Goal: Task Accomplishment & Management: Use online tool/utility

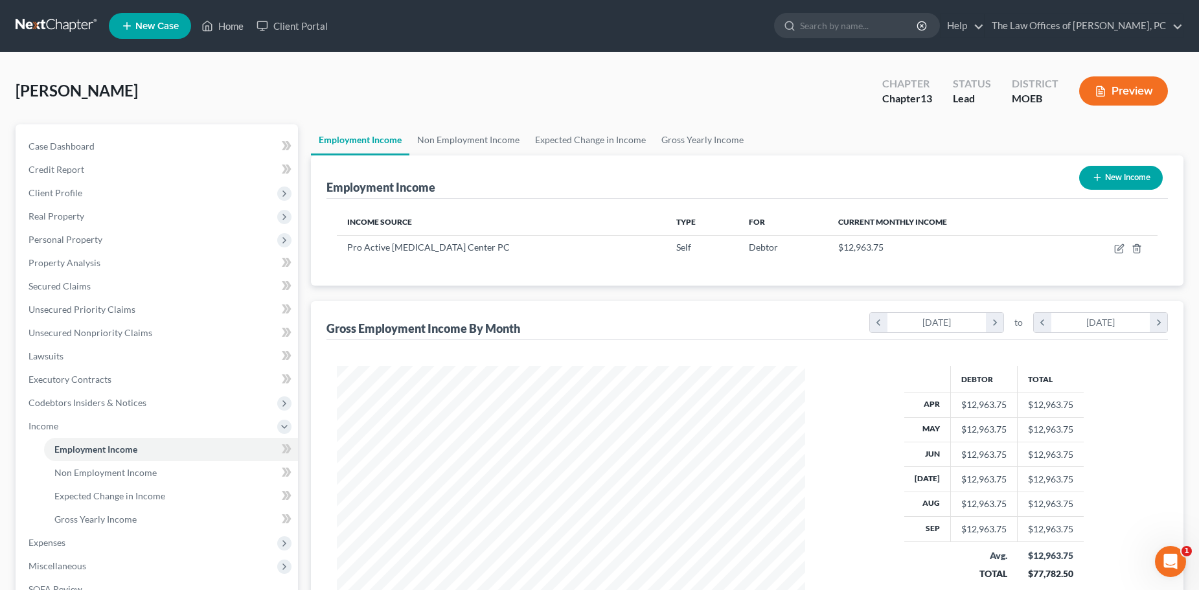
scroll to position [234, 493]
click at [891, 25] on input "search" at bounding box center [859, 26] width 118 height 24
type input "[PERSON_NAME]"
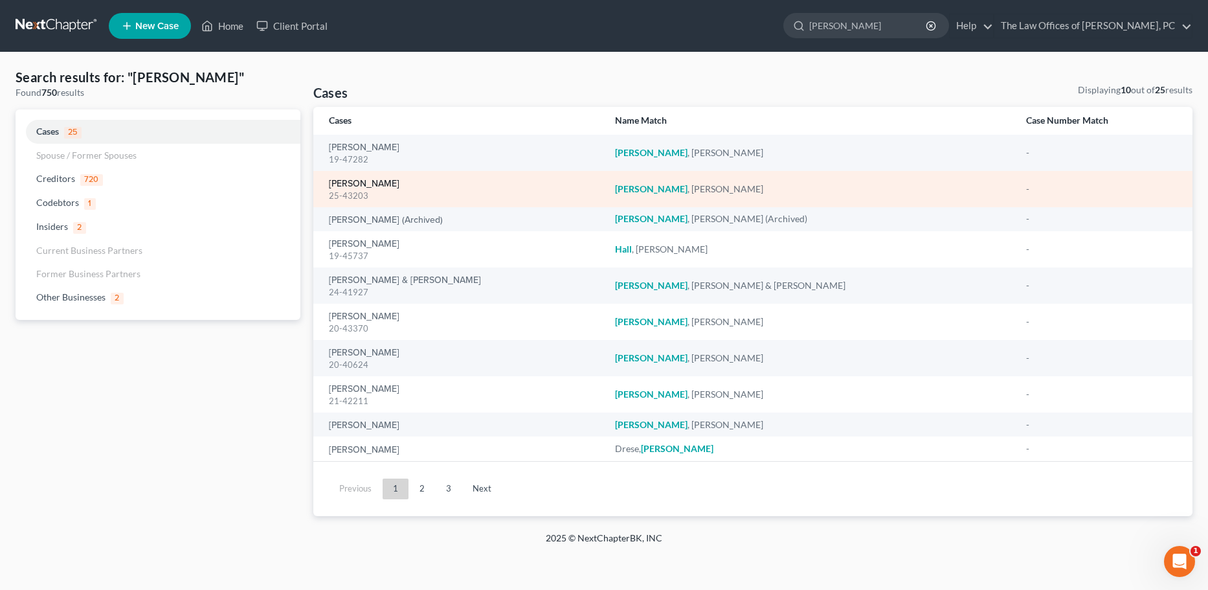
click at [348, 179] on link "[PERSON_NAME]" at bounding box center [364, 183] width 71 height 9
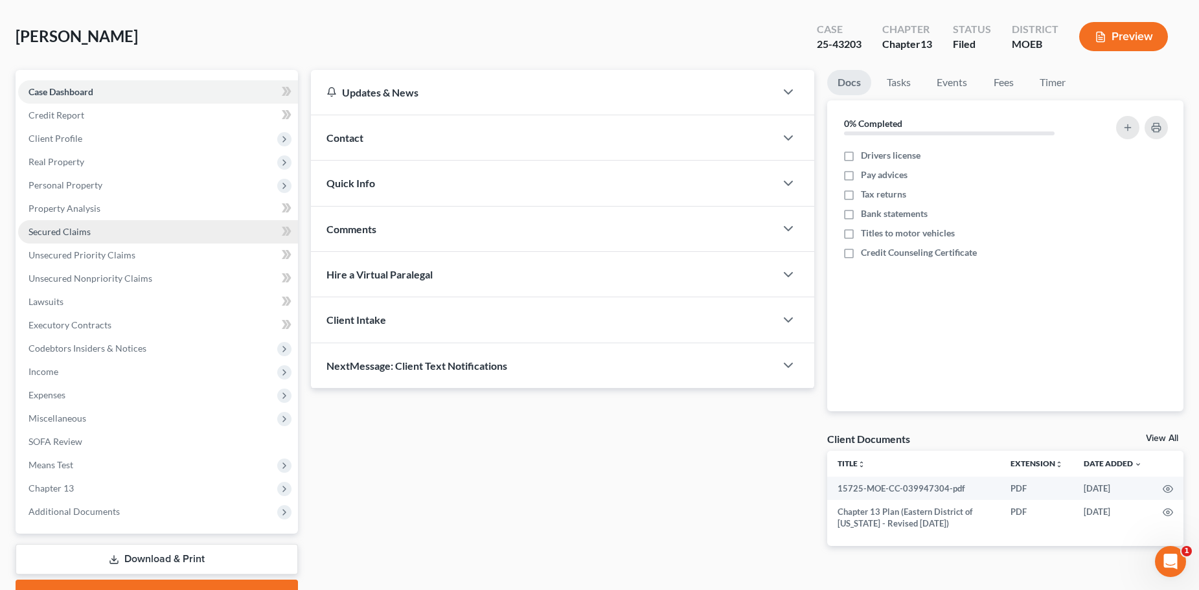
scroll to position [122, 0]
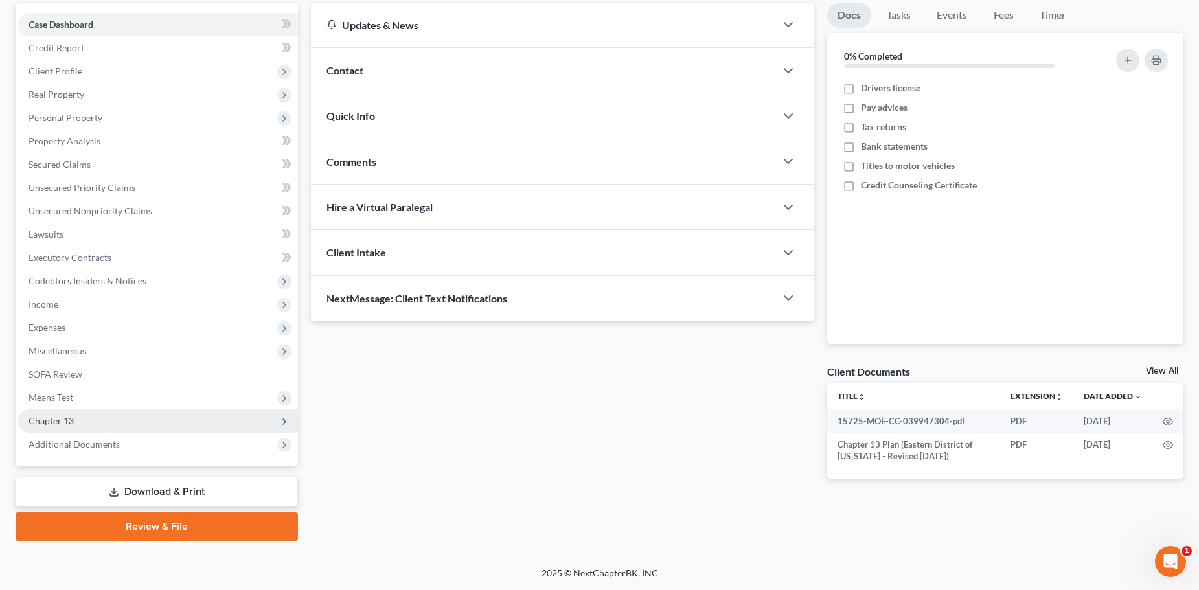
click at [90, 420] on span "Chapter 13" at bounding box center [158, 420] width 280 height 23
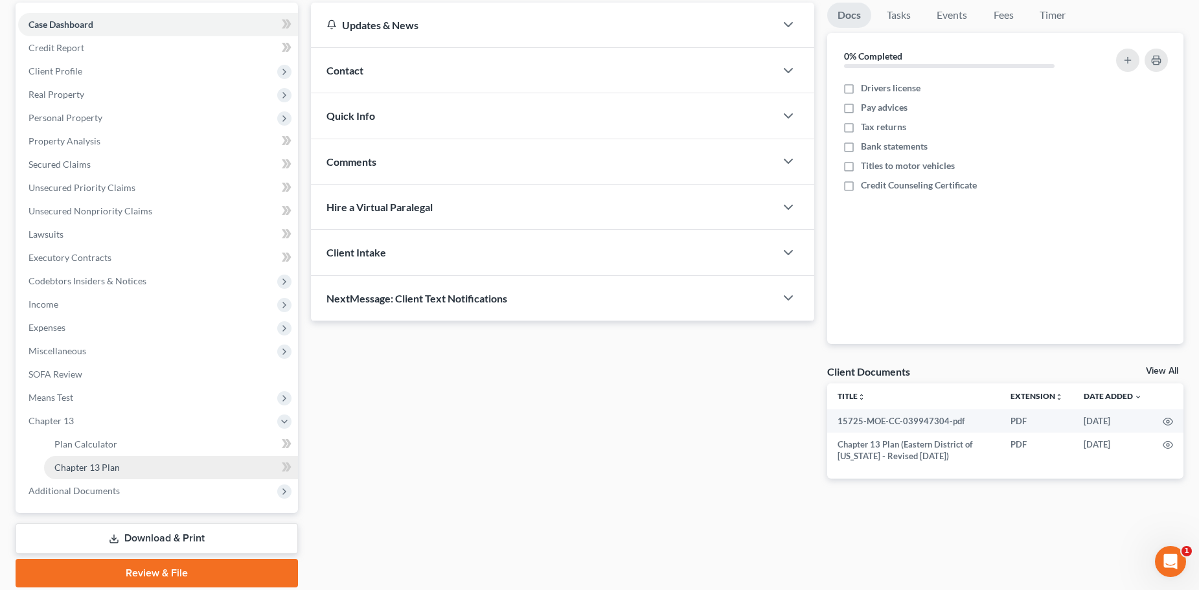
click at [103, 475] on link "Chapter 13 Plan" at bounding box center [171, 467] width 254 height 23
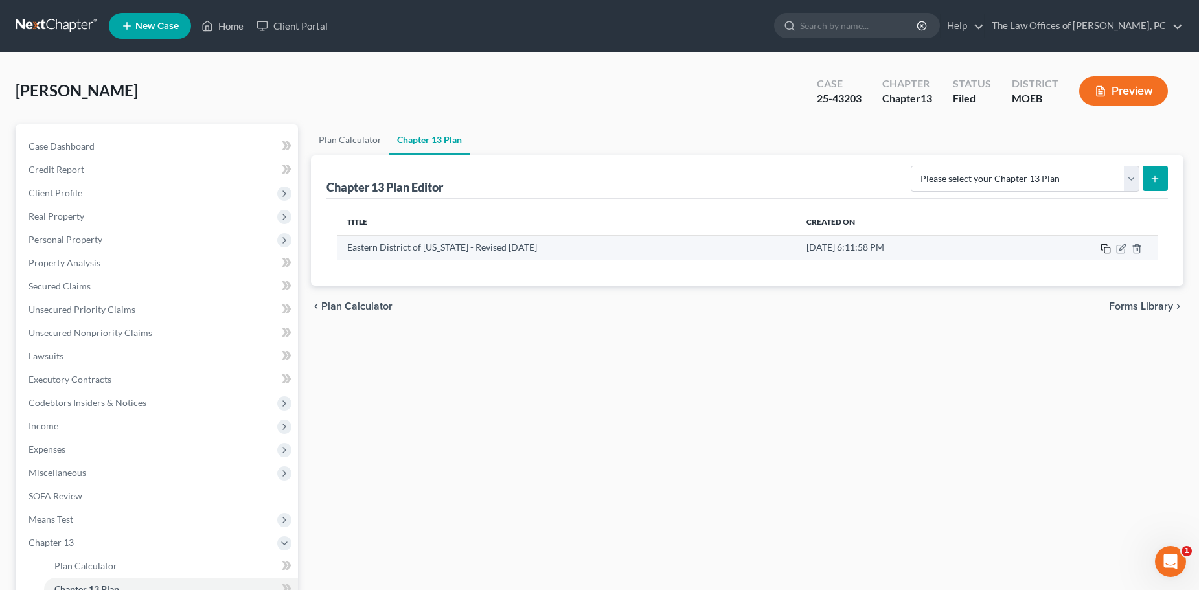
click at [1101, 247] on icon "button" at bounding box center [1104, 247] width 6 height 6
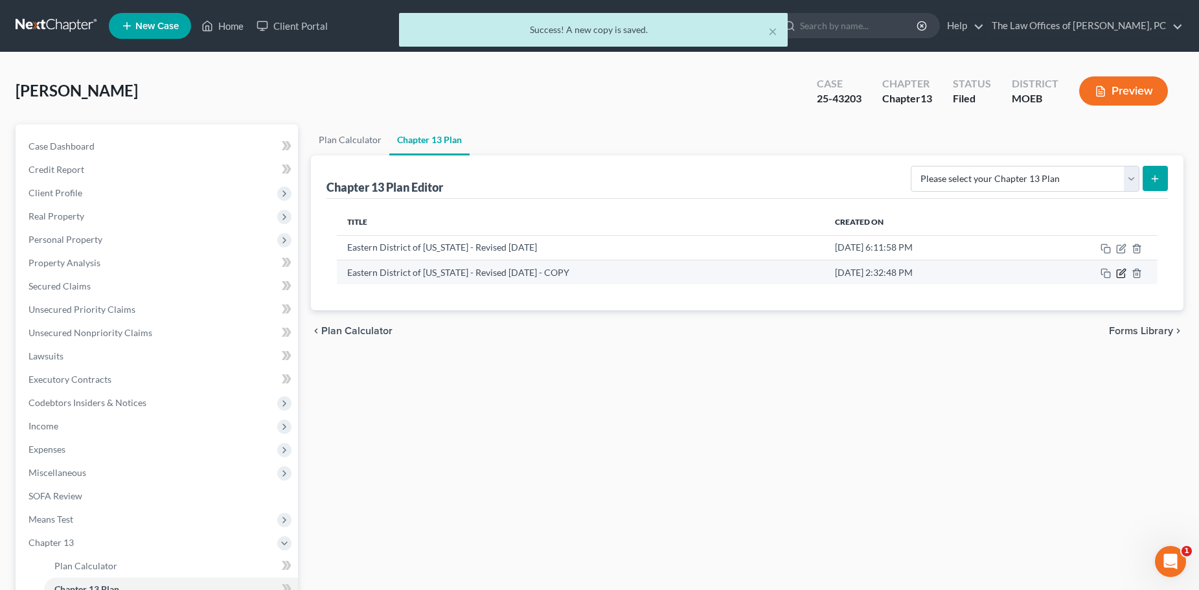
click at [1122, 269] on icon "button" at bounding box center [1121, 273] width 10 height 10
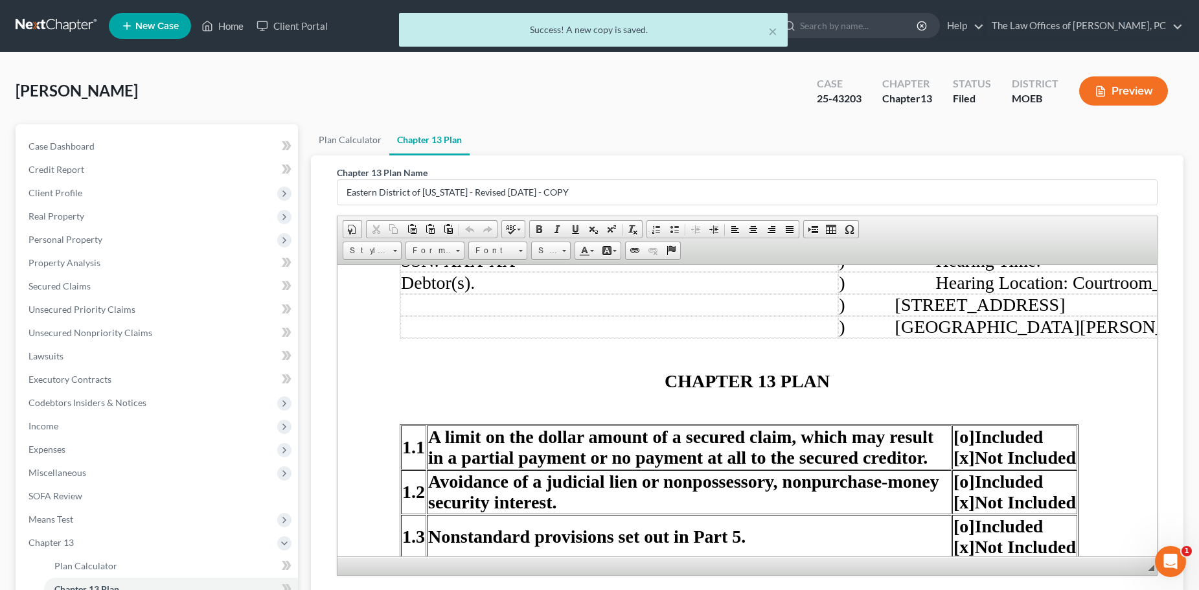
scroll to position [324, 0]
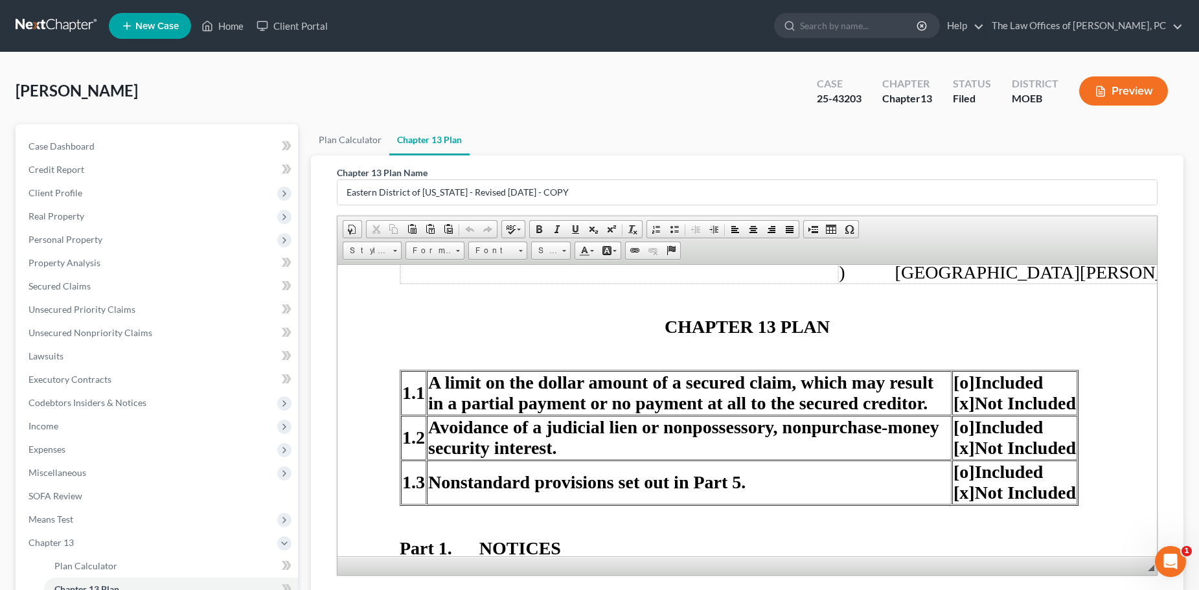
click at [664, 321] on span "CHAPTER 13 PLAN" at bounding box center [746, 326] width 165 height 20
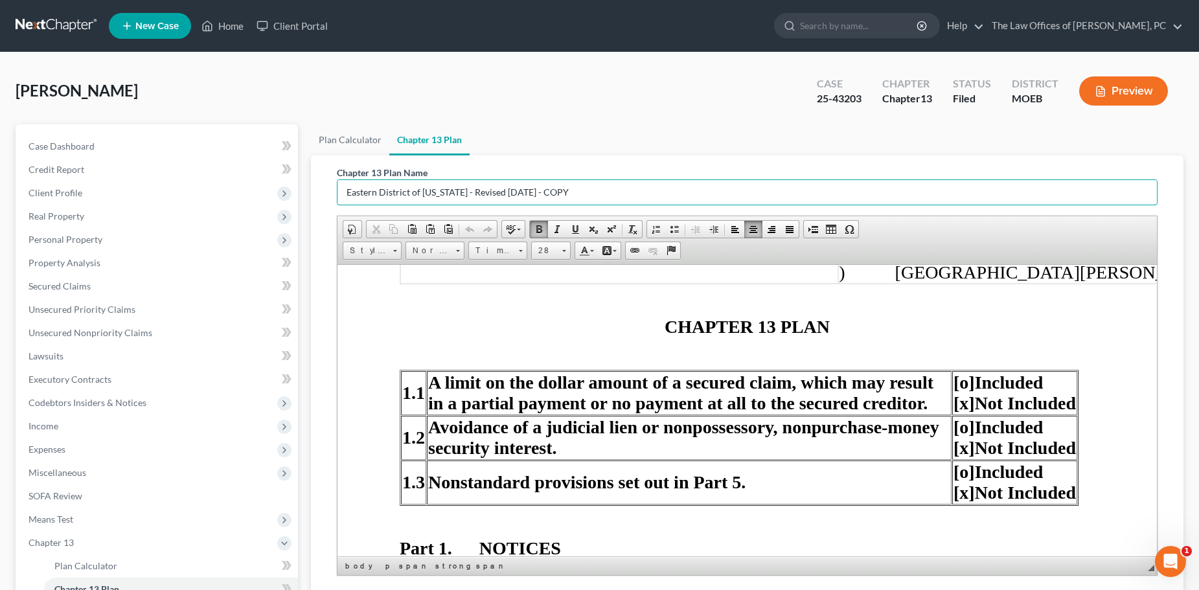
drag, startPoint x: 527, startPoint y: 179, endPoint x: -59, endPoint y: 144, distance: 587.1
click at [0, 144] on html "Home New Case Client Portal The Law Offices of [PERSON_NAME], PC [EMAIL_ADDRESS…" at bounding box center [599, 379] width 1199 height 758
type input "First Amended Plan"
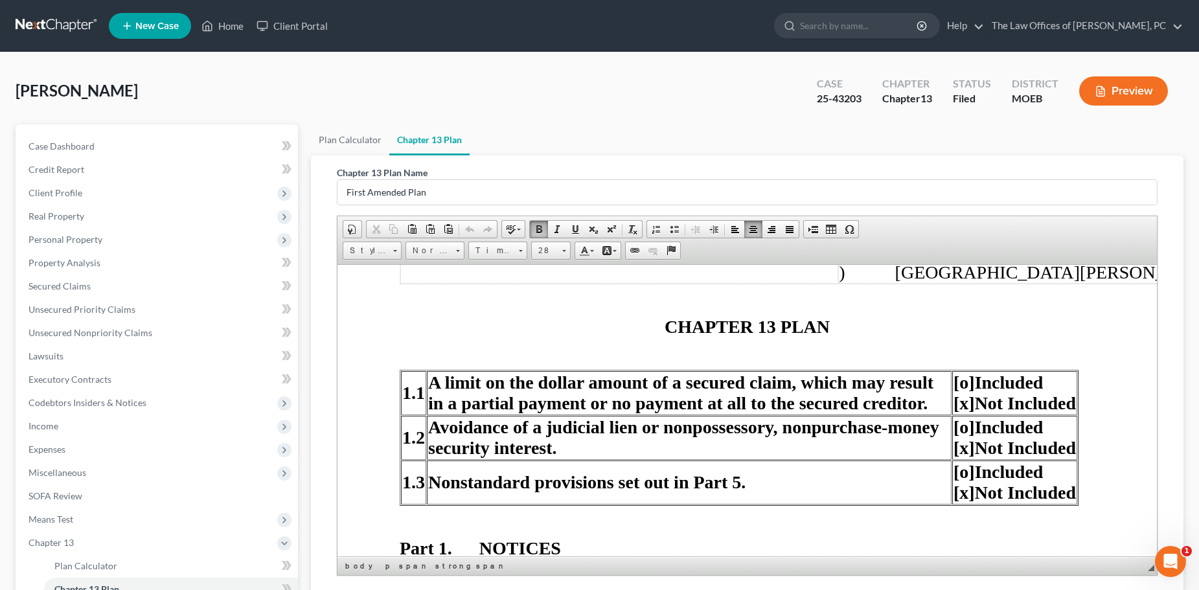
click at [654, 332] on p "CHAPTER 13 PLAN" at bounding box center [746, 326] width 695 height 21
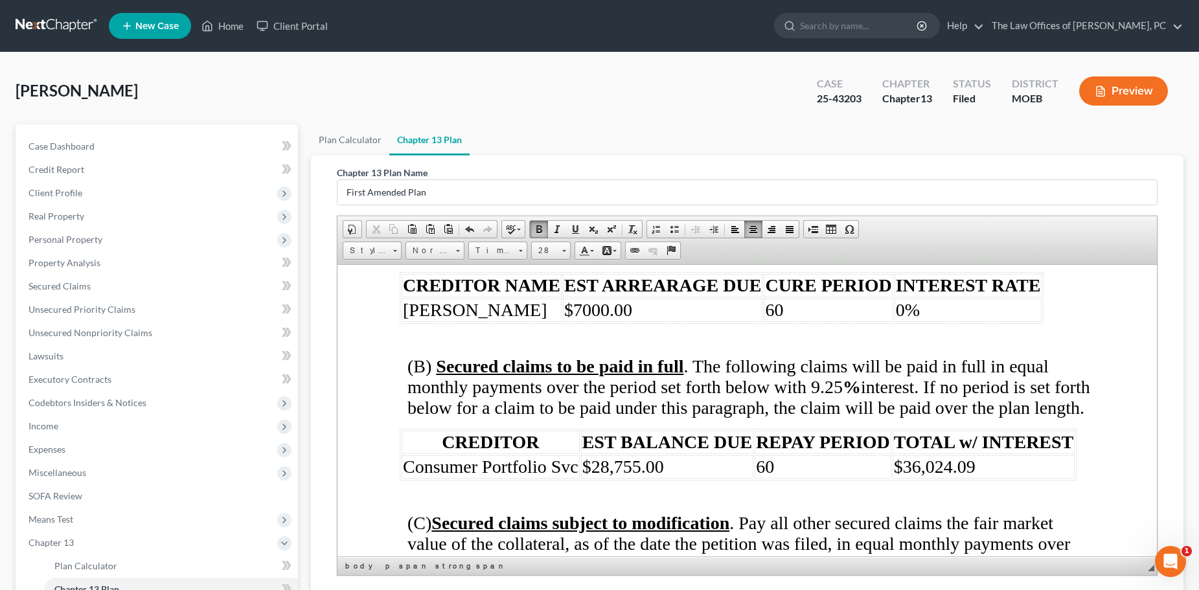
scroll to position [3302, 0]
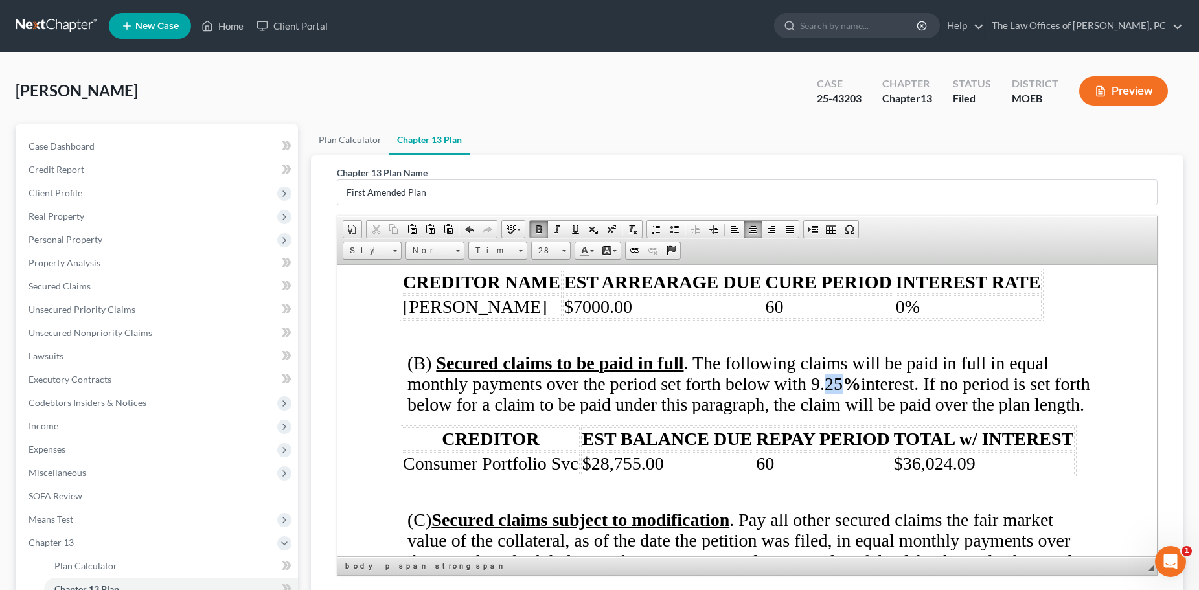
drag, startPoint x: 826, startPoint y: 342, endPoint x: 837, endPoint y: 341, distance: 11.7
click at [837, 352] on span "(B) Secured claims to be paid in full . The following claims will be paid in fu…" at bounding box center [748, 383] width 683 height 62
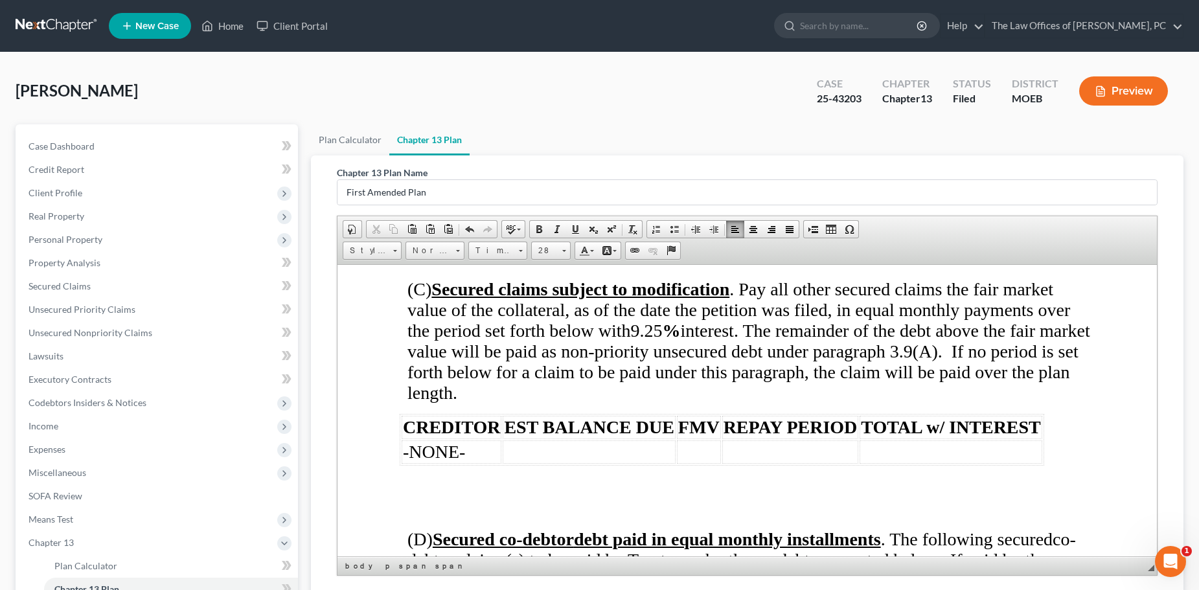
scroll to position [3561, 0]
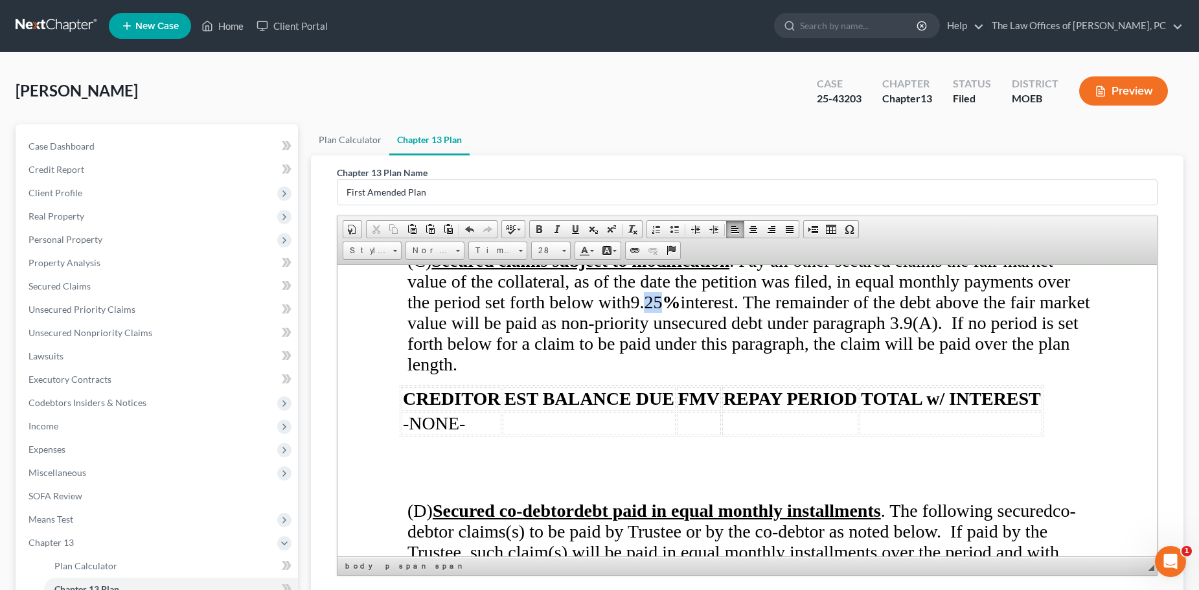
drag, startPoint x: 649, startPoint y: 282, endPoint x: 663, endPoint y: 282, distance: 13.6
click at [661, 291] on span "9.25" at bounding box center [645, 301] width 32 height 20
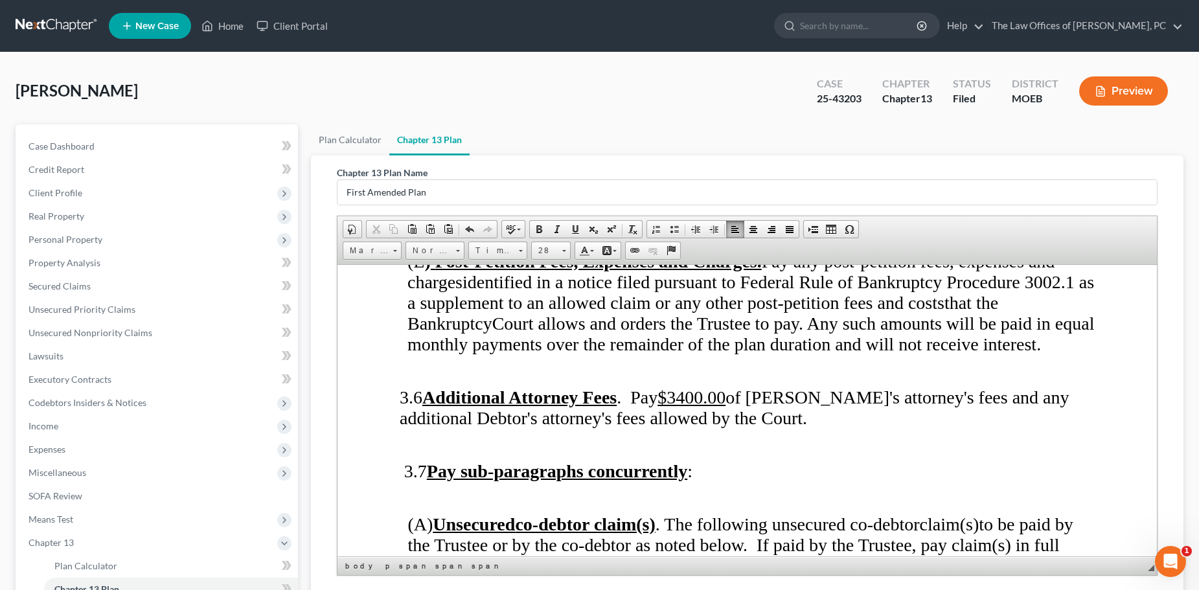
scroll to position [4144, 0]
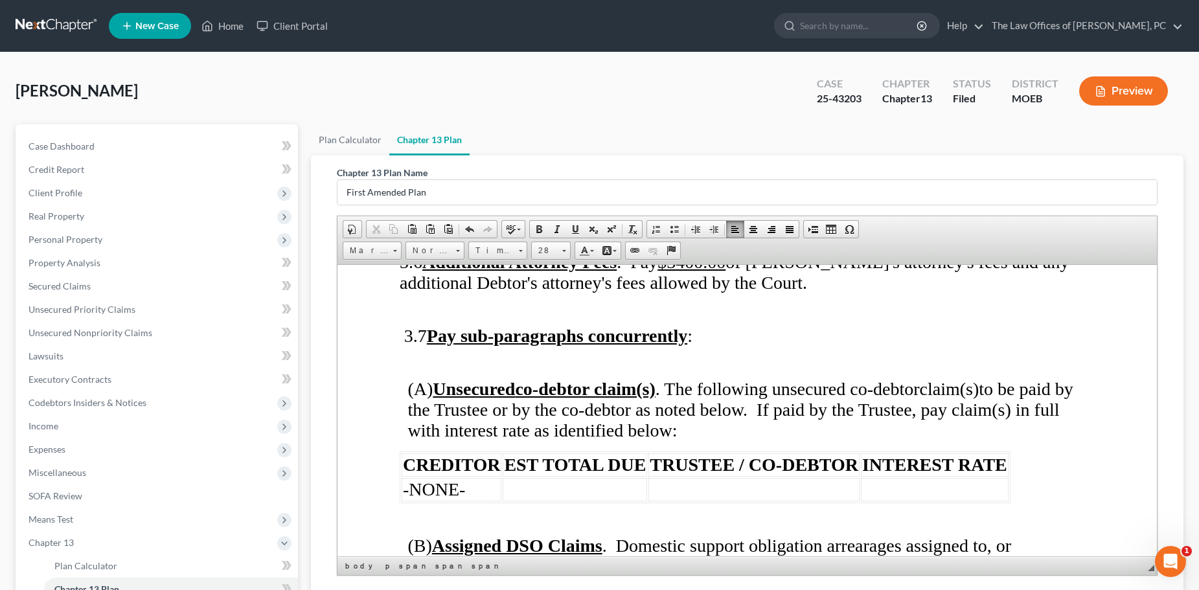
click at [609, 378] on u "co-debtor claim(s)" at bounding box center [584, 388] width 140 height 20
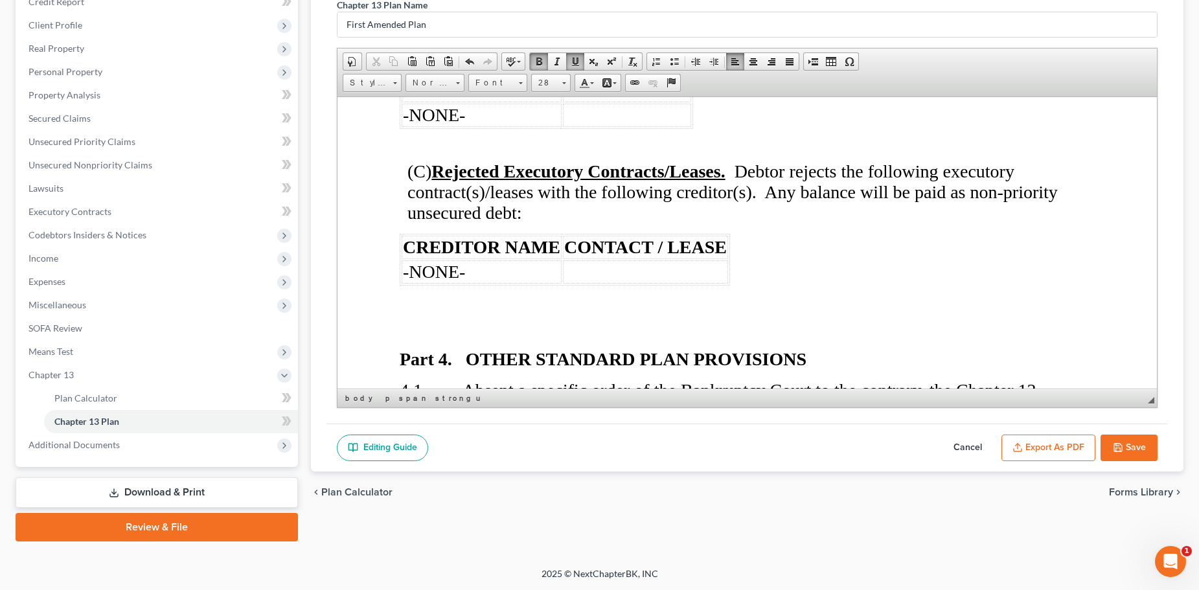
scroll to position [168, 0]
click at [1149, 448] on button "Save" at bounding box center [1128, 447] width 57 height 27
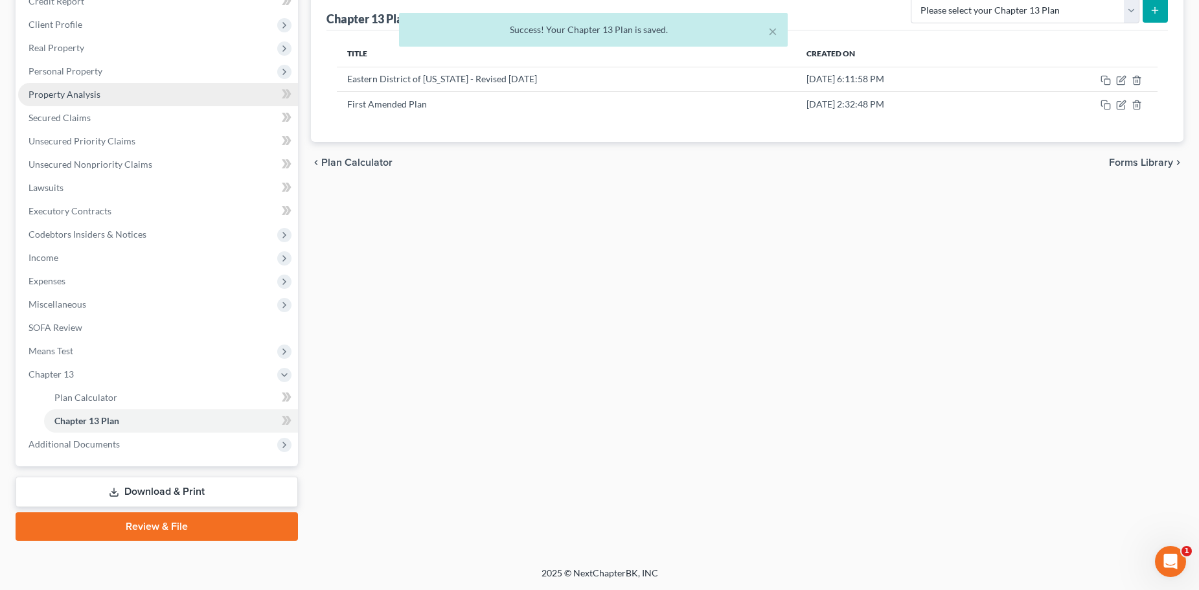
click at [76, 96] on span "Property Analysis" at bounding box center [64, 94] width 72 height 11
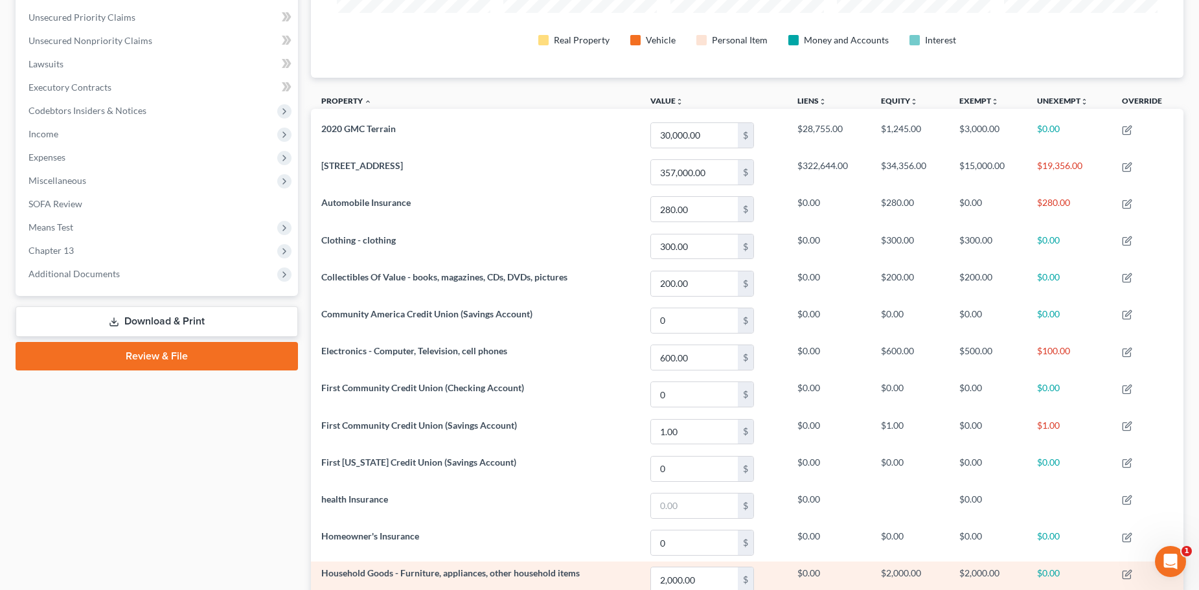
scroll to position [177, 0]
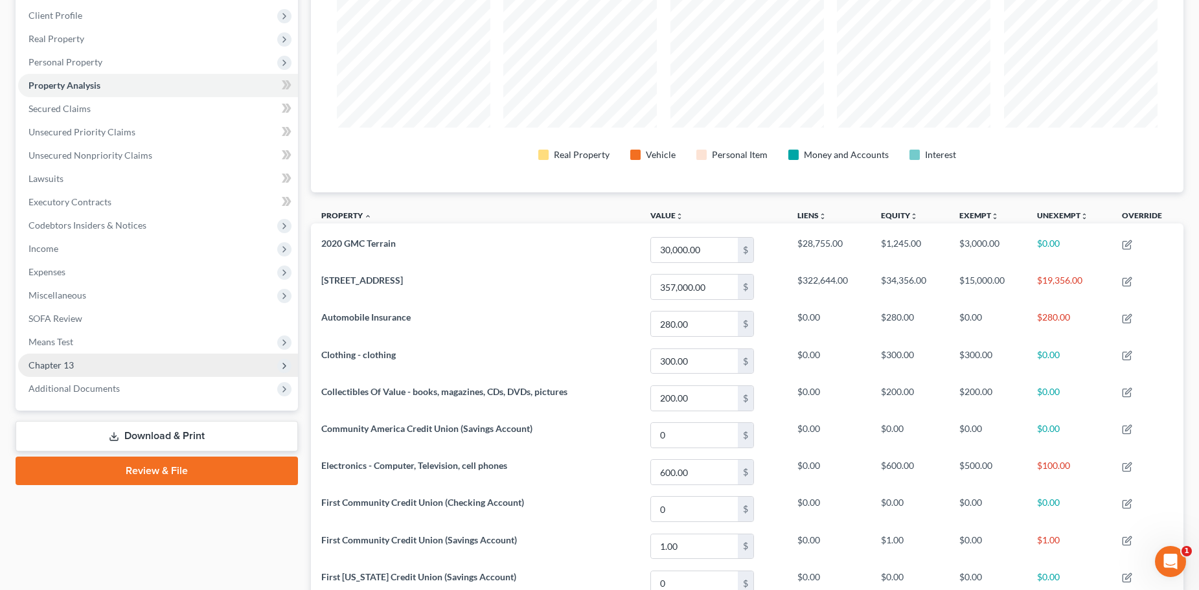
click at [105, 372] on span "Chapter 13" at bounding box center [158, 365] width 280 height 23
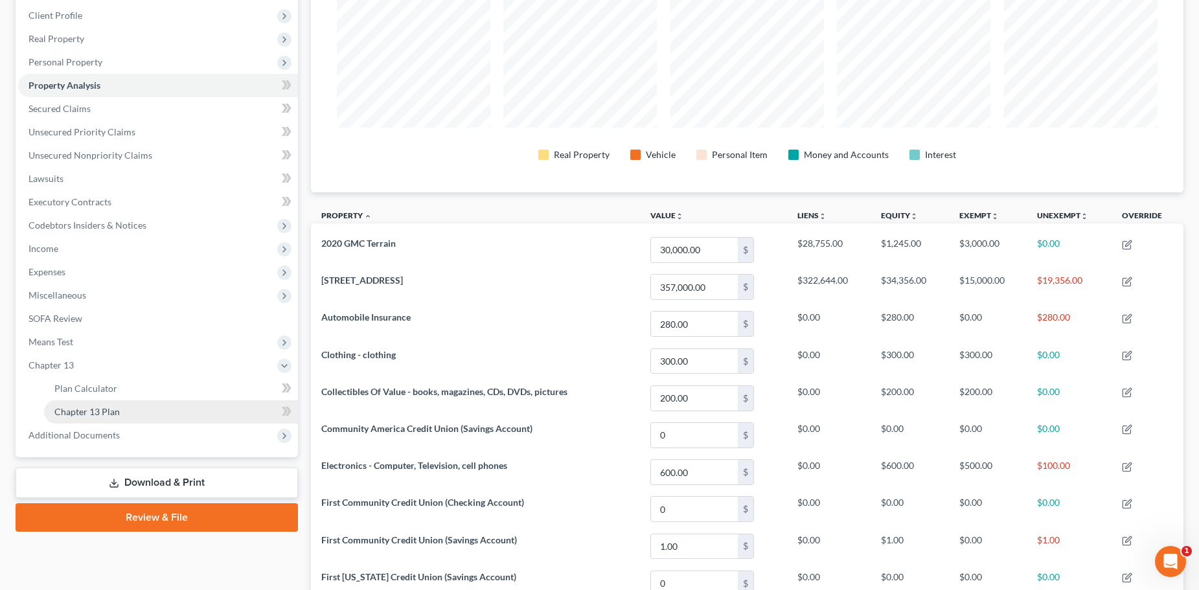
click at [102, 408] on span "Chapter 13 Plan" at bounding box center [86, 411] width 65 height 11
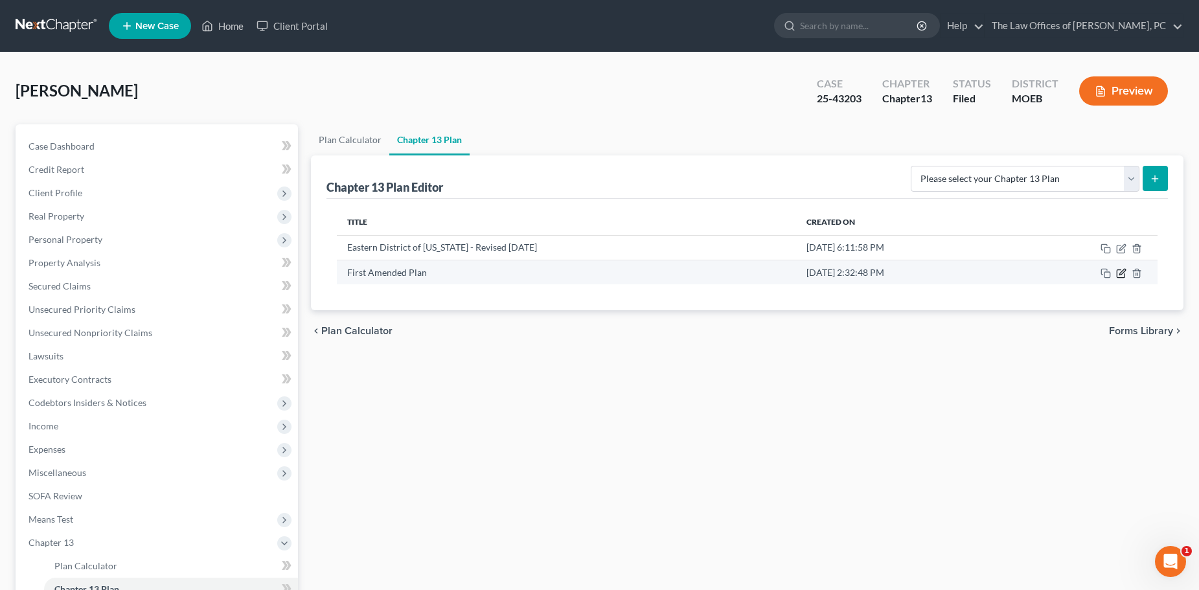
click at [1122, 271] on icon "button" at bounding box center [1122, 272] width 6 height 6
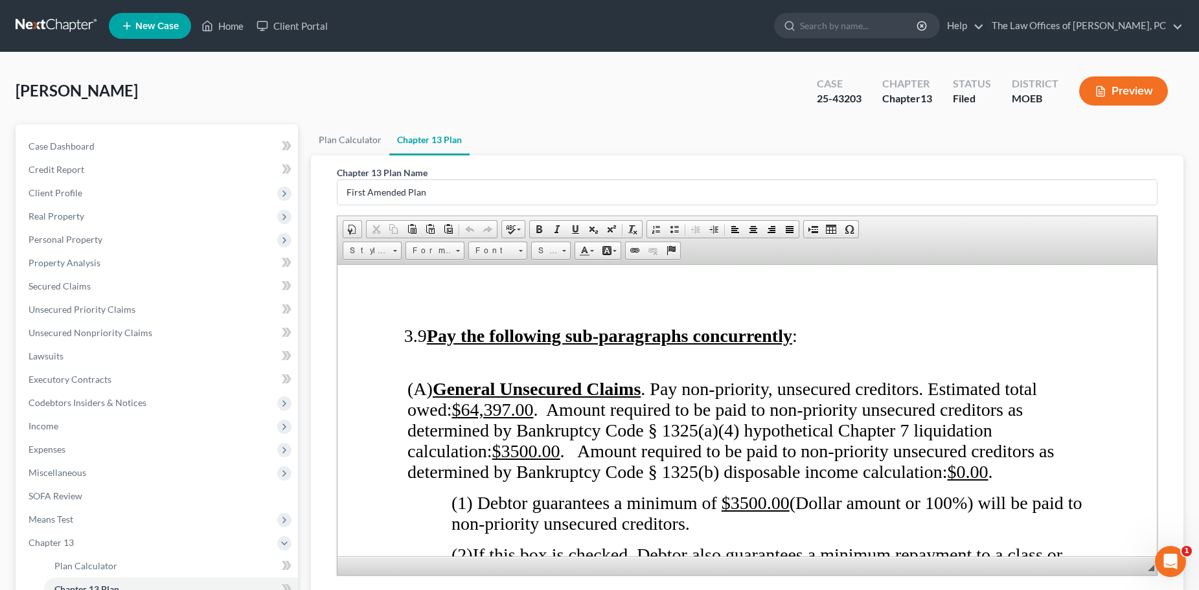
scroll to position [4727, 0]
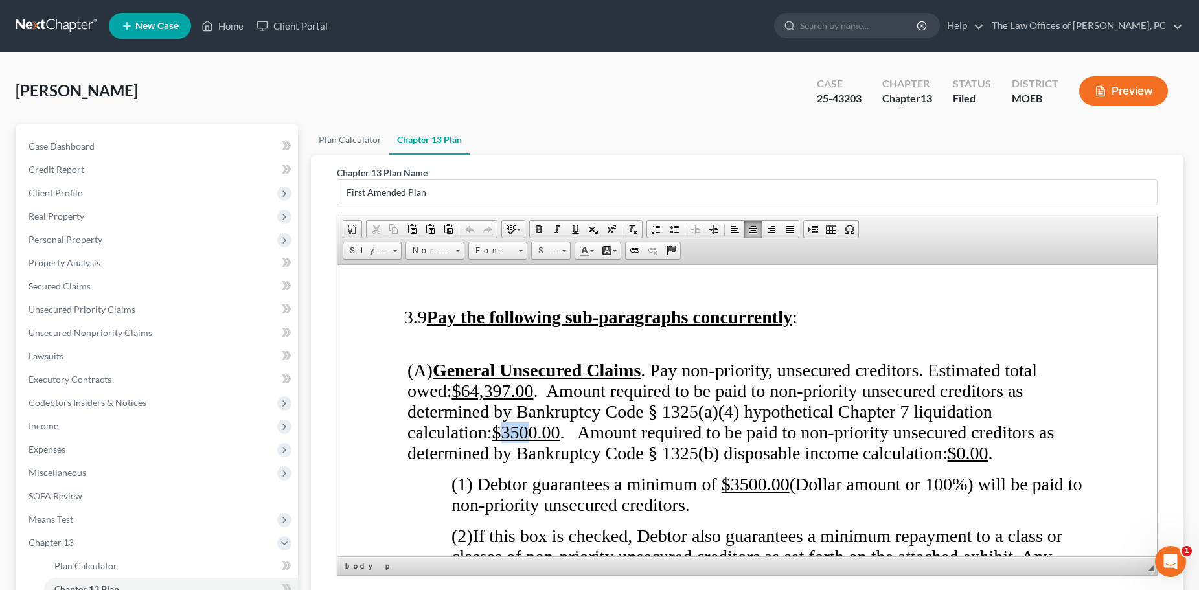
drag, startPoint x: 507, startPoint y: 414, endPoint x: 530, endPoint y: 413, distance: 23.3
click at [530, 422] on u "$3500.00" at bounding box center [525, 432] width 68 height 20
click at [611, 381] on span "(A) General Unsecured Claims . Pay non-priority, unsecured creditors. Estimated…" at bounding box center [730, 410] width 646 height 103
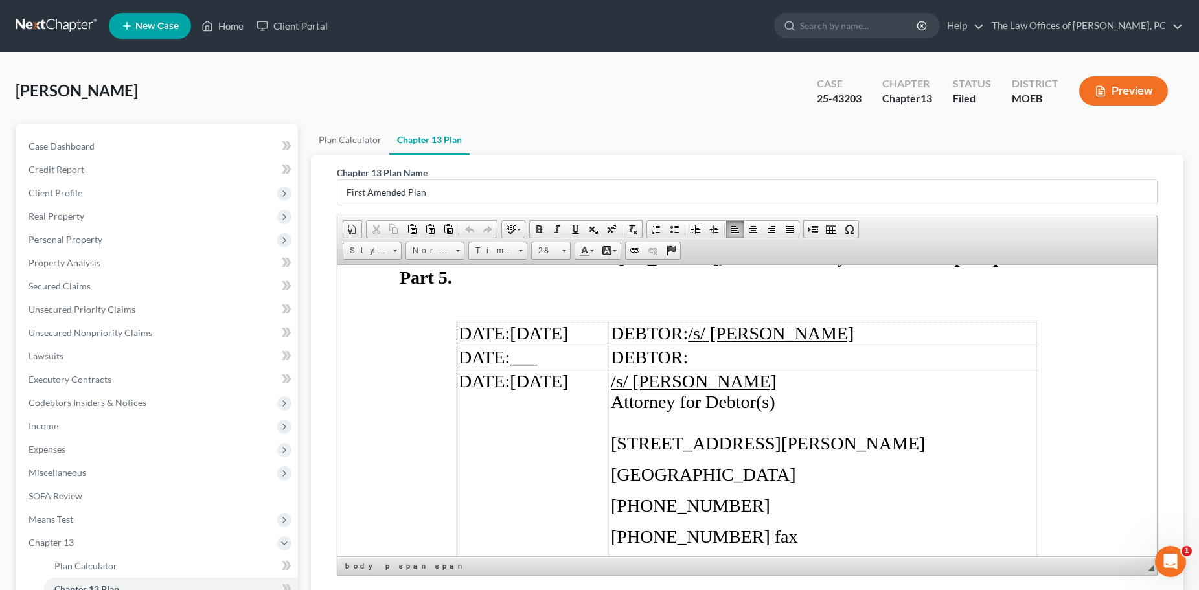
scroll to position [6567, 0]
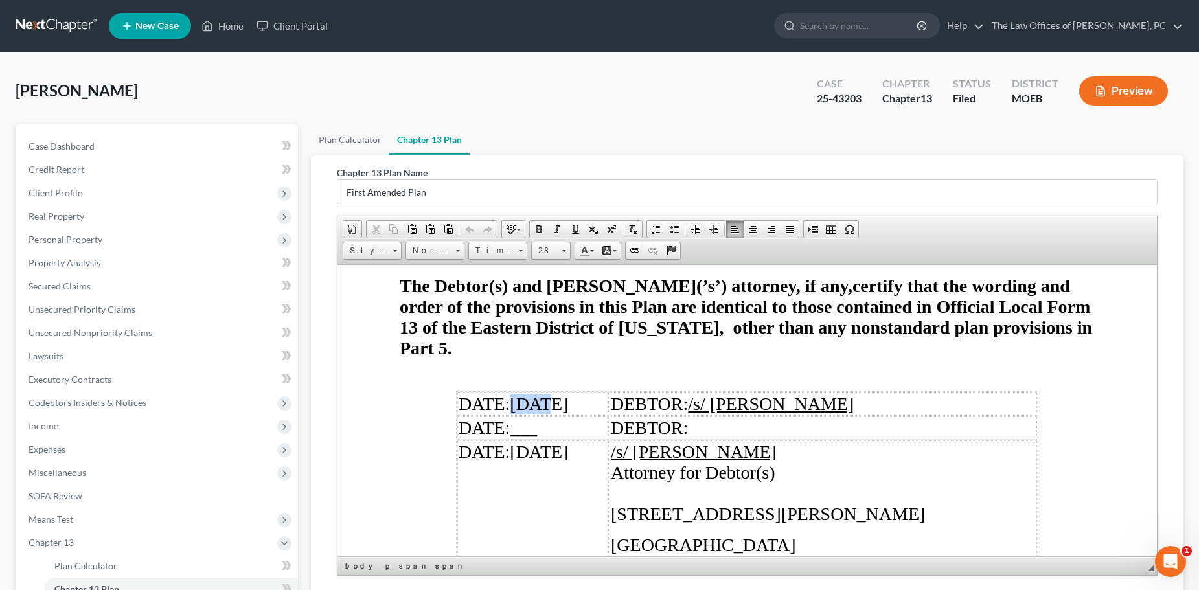
drag, startPoint x: 510, startPoint y: 342, endPoint x: 537, endPoint y: 341, distance: 27.2
click at [537, 393] on span "[DATE]" at bounding box center [538, 403] width 58 height 20
drag, startPoint x: 511, startPoint y: 343, endPoint x: 547, endPoint y: 343, distance: 36.3
click at [547, 393] on span "[DATE]" at bounding box center [538, 403] width 58 height 20
copy span "10/13"
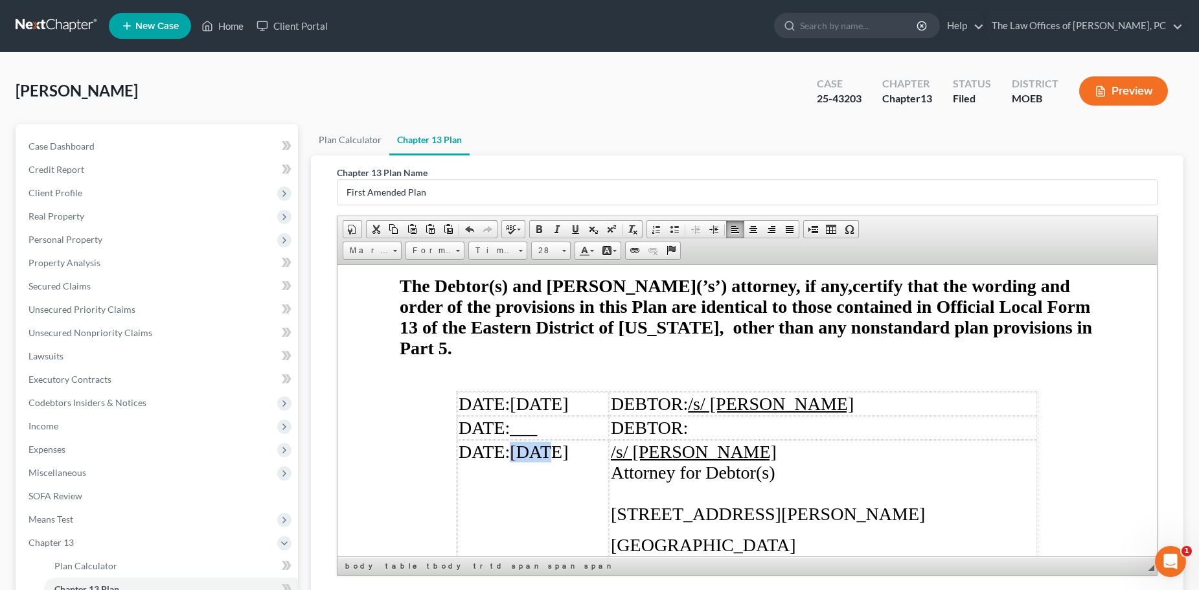
drag, startPoint x: 516, startPoint y: 390, endPoint x: 541, endPoint y: 390, distance: 24.6
click at [541, 441] on span "[DATE]" at bounding box center [538, 451] width 58 height 20
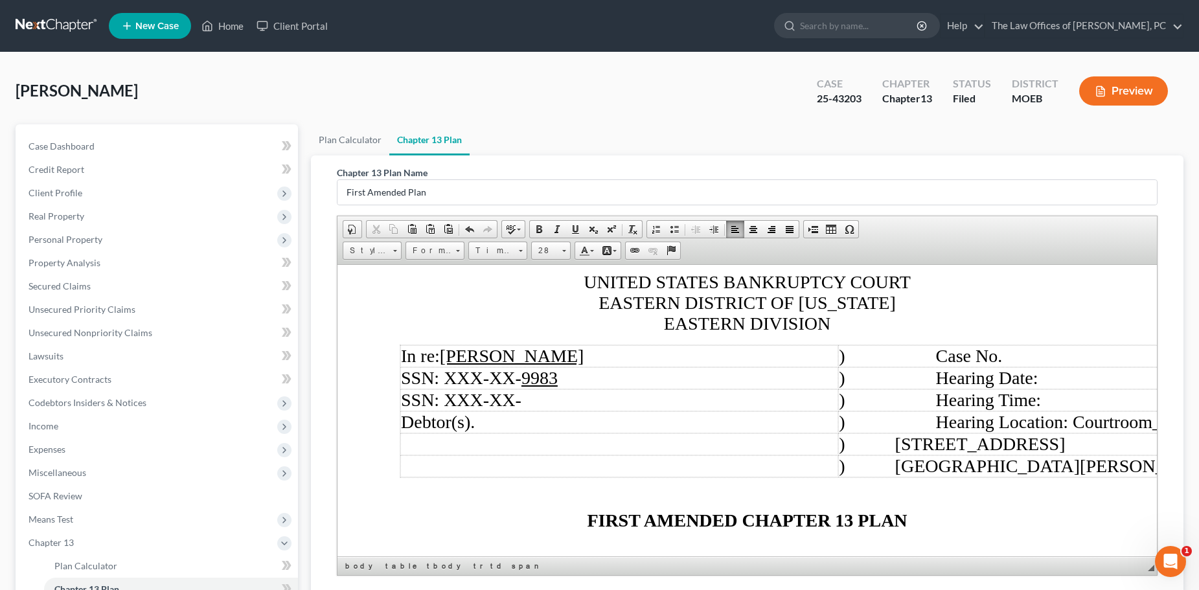
scroll to position [92, 0]
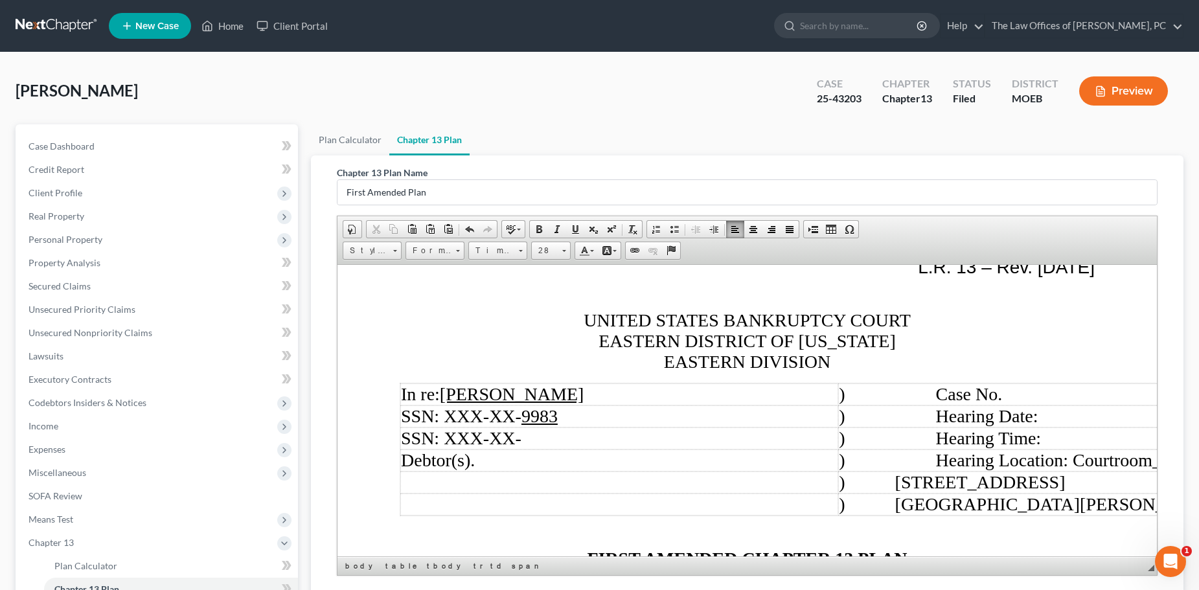
click at [1039, 396] on td ") Case No." at bounding box center [1061, 394] width 448 height 22
click at [1083, 415] on td ") Hearing Date:" at bounding box center [1061, 416] width 448 height 22
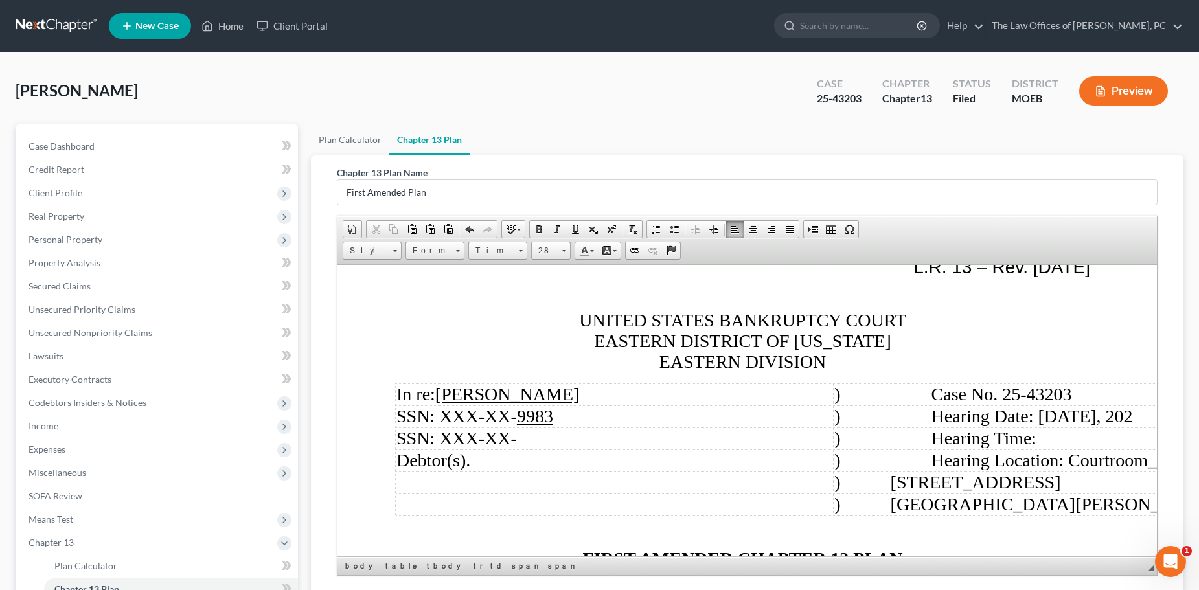
scroll to position [92, 14]
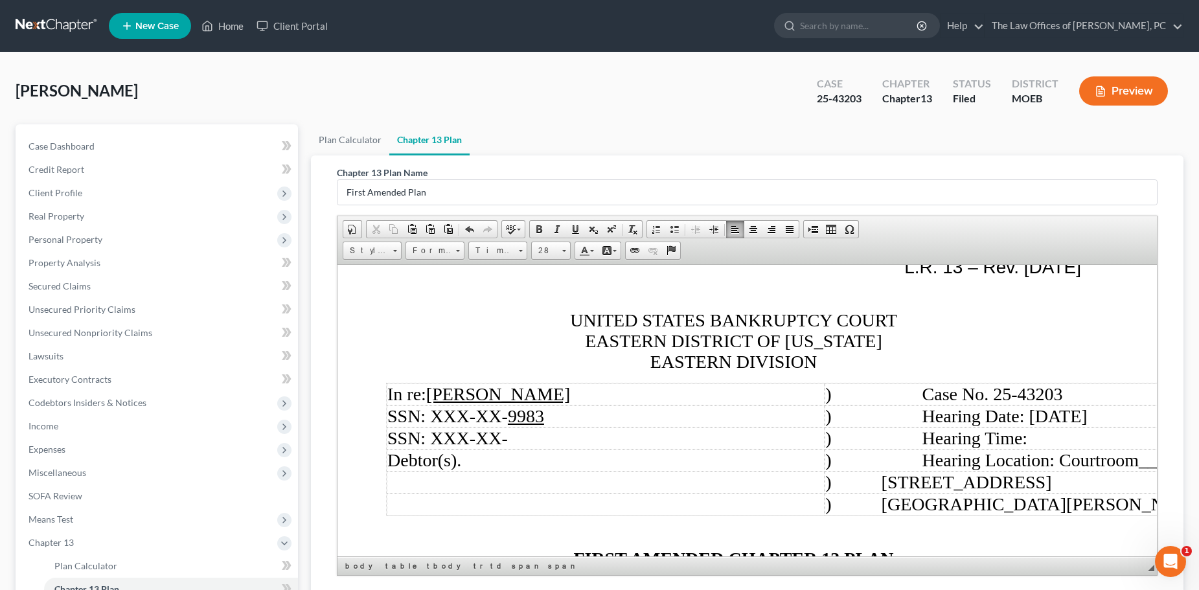
click at [1071, 437] on td ") Hearing Time:" at bounding box center [1048, 438] width 448 height 22
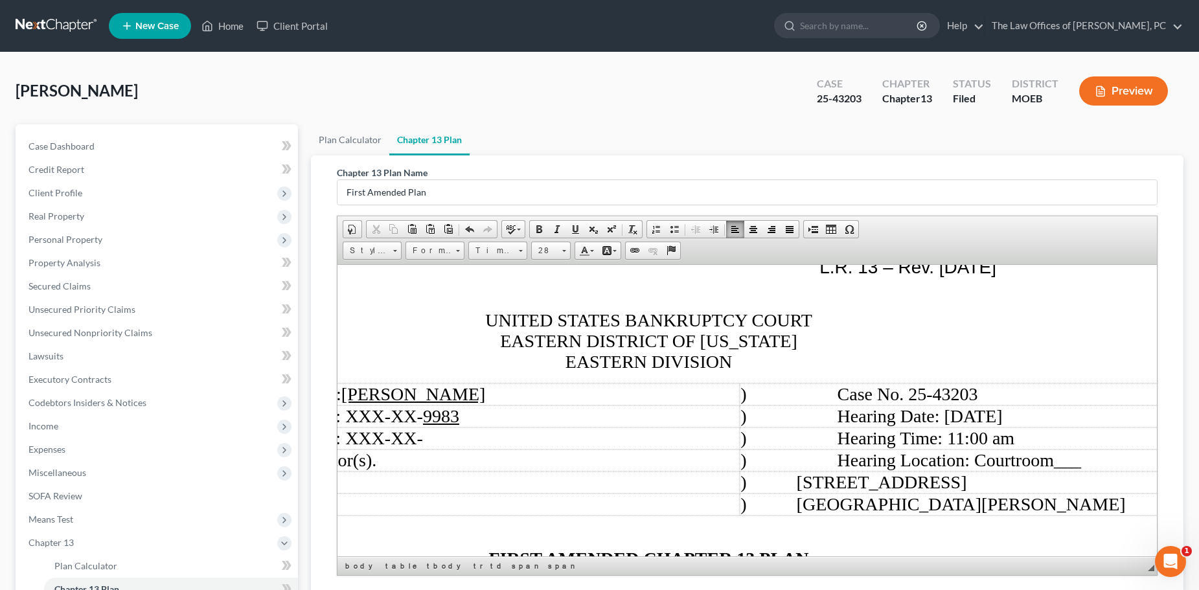
scroll to position [92, 104]
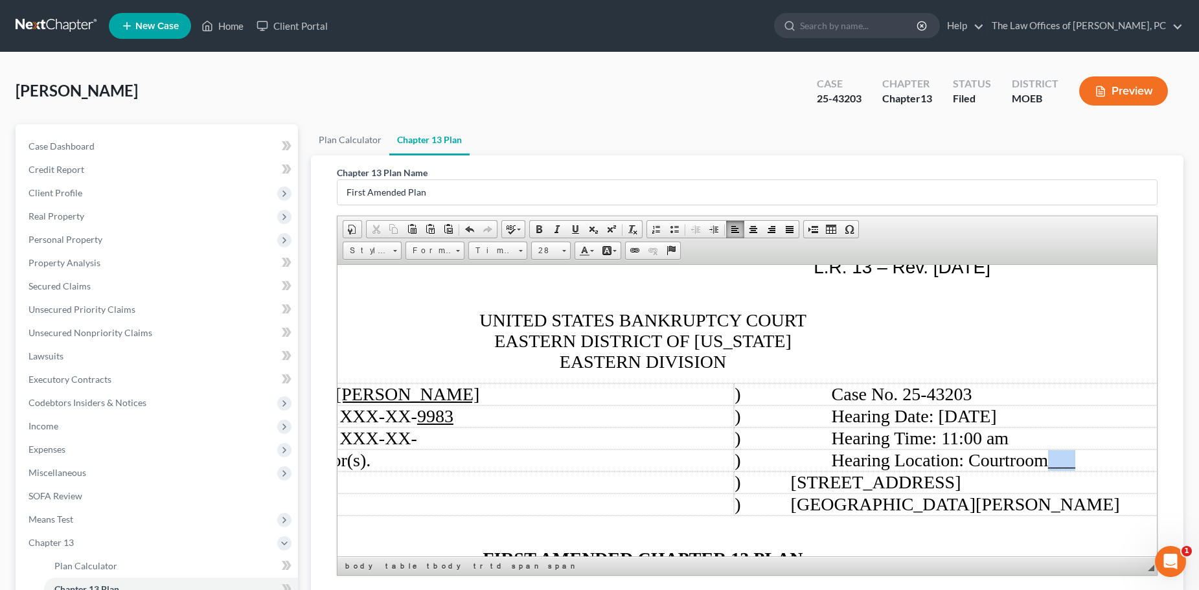
drag, startPoint x: 1074, startPoint y: 466, endPoint x: 1098, endPoint y: 460, distance: 25.3
click at [1074, 460] on span "___" at bounding box center [1060, 459] width 27 height 20
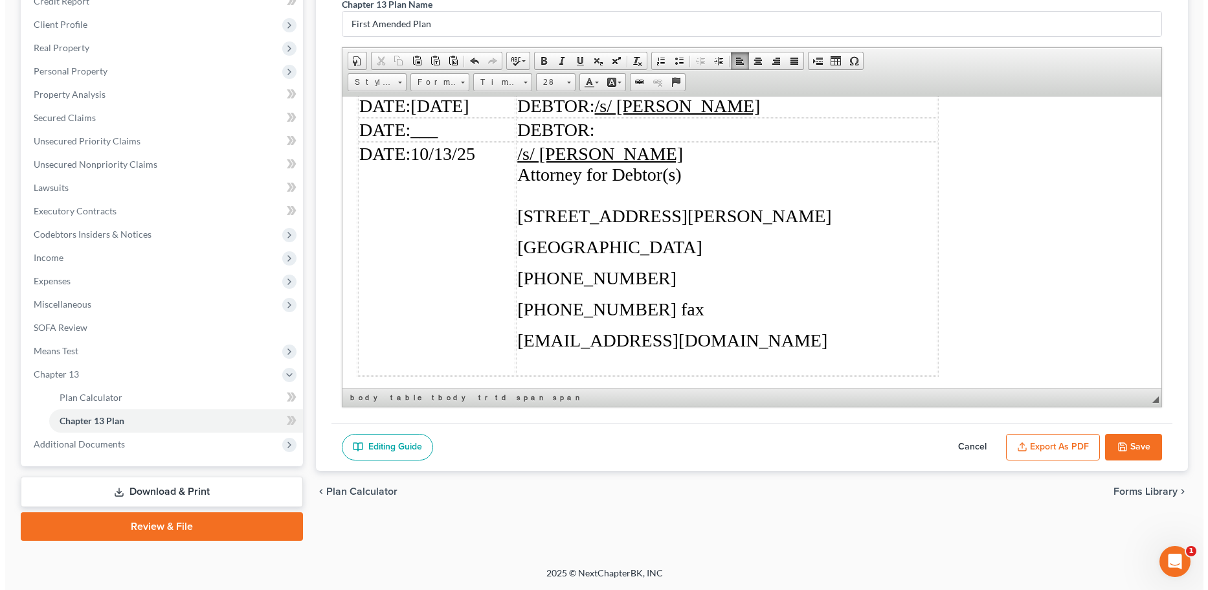
scroll to position [6589, 104]
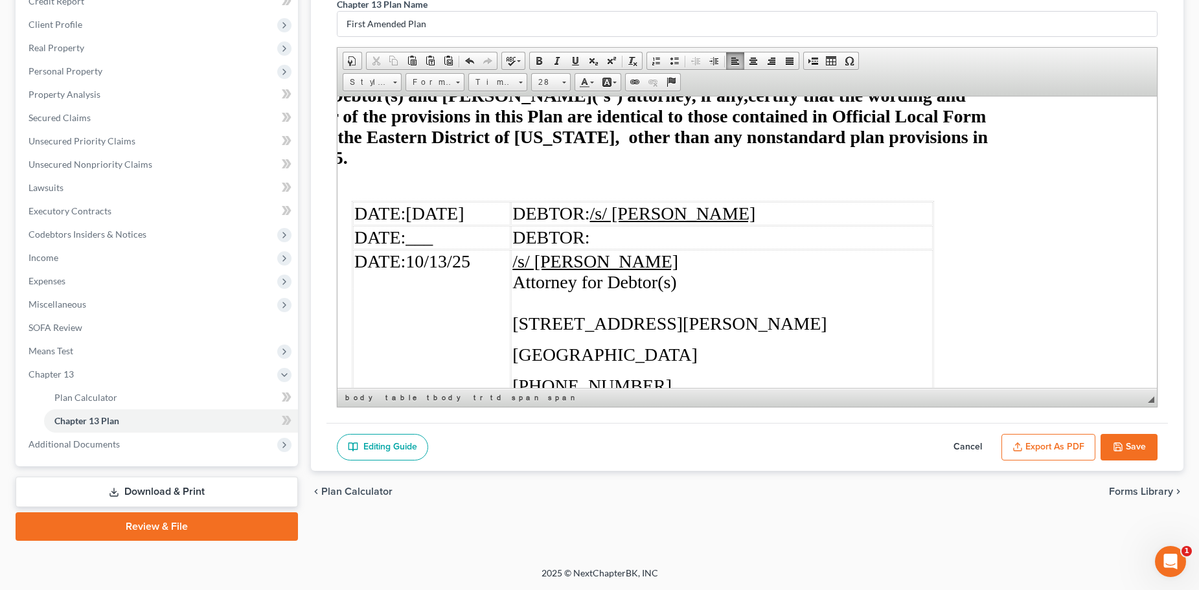
click at [1028, 447] on button "Export as PDF" at bounding box center [1048, 447] width 94 height 27
